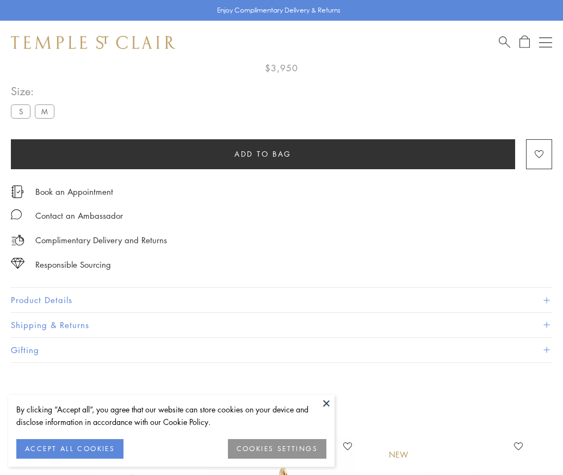
click at [263, 152] on span "Add to bag" at bounding box center [262, 154] width 57 height 12
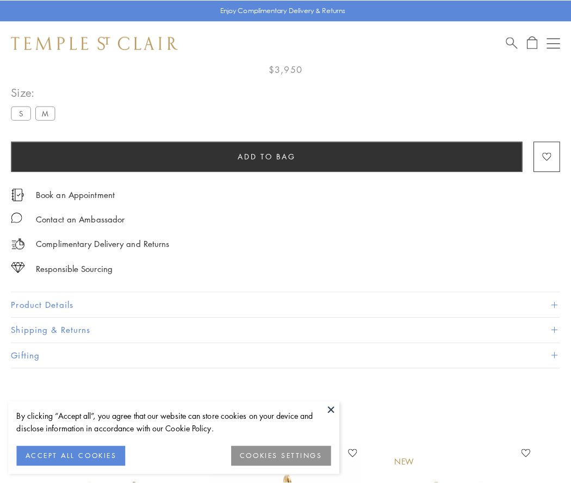
scroll to position [64, 0]
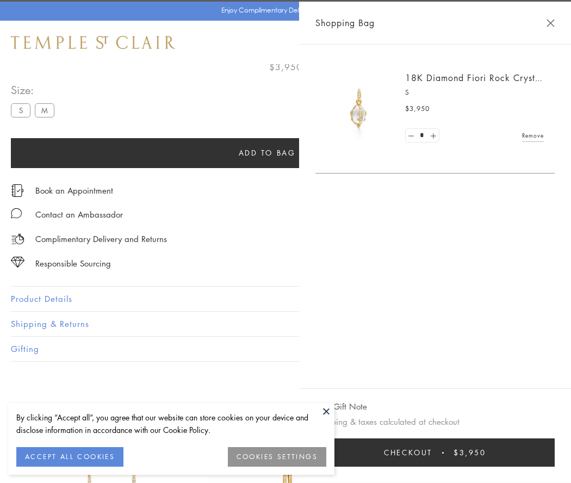
click at [432, 452] on span "Checkout" at bounding box center [408, 452] width 48 height 12
